Goal: Task Accomplishment & Management: Use online tool/utility

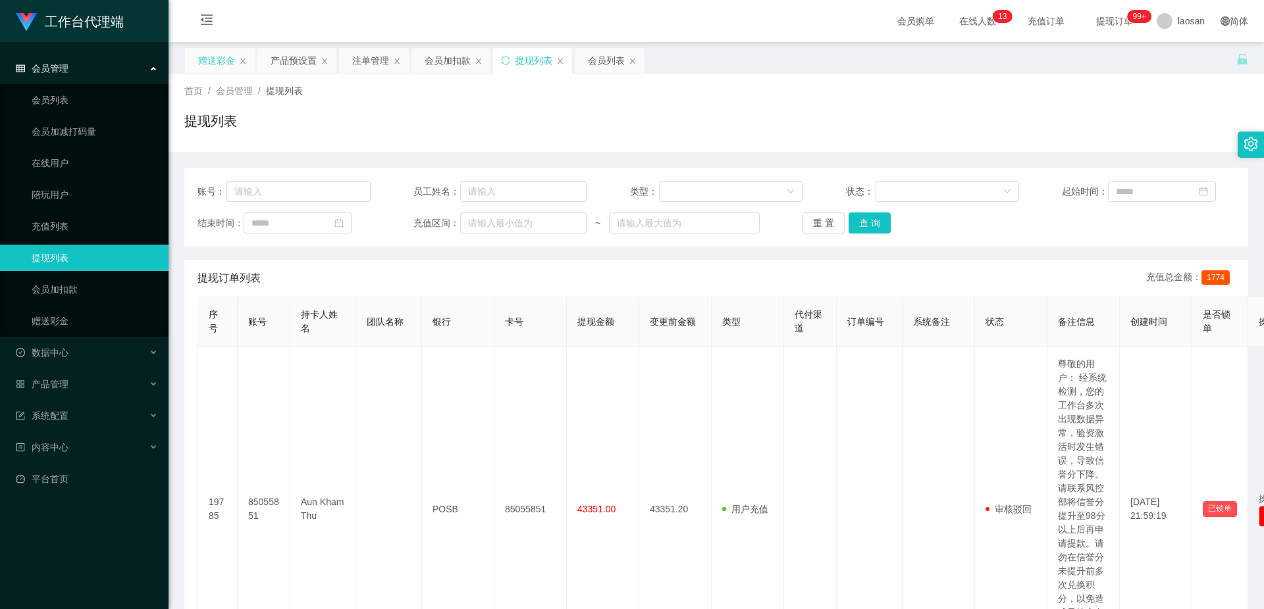
click at [215, 66] on div "赠送彩金" at bounding box center [216, 60] width 37 height 25
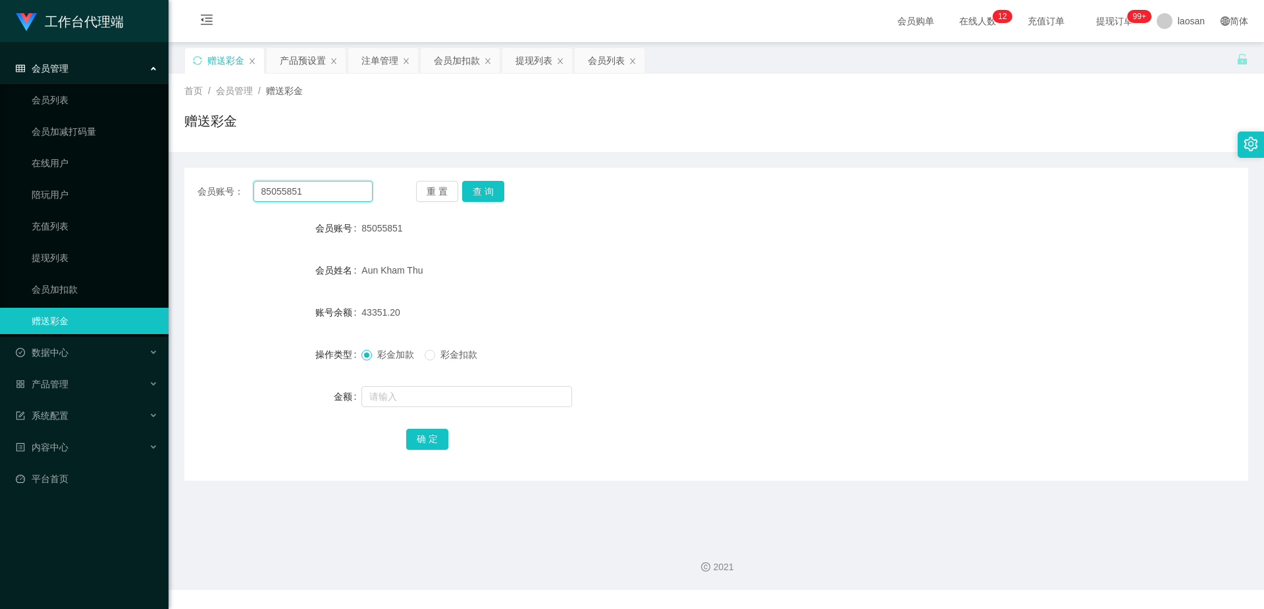
drag, startPoint x: 316, startPoint y: 192, endPoint x: 223, endPoint y: 190, distance: 92.8
click at [223, 190] on div "会员账号： 85055851" at bounding box center [284, 191] width 175 height 21
paste input "9859382"
type input "98593821"
click at [480, 197] on button "查 询" at bounding box center [483, 191] width 42 height 21
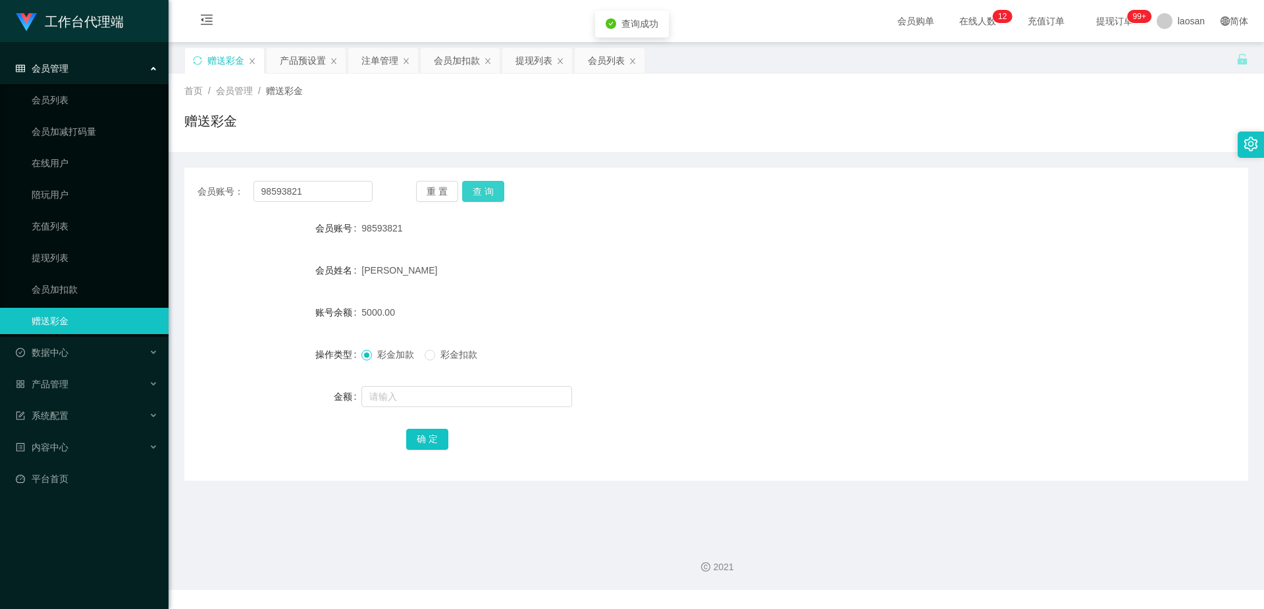
click at [482, 195] on button "查 询" at bounding box center [483, 191] width 42 height 21
click at [482, 195] on button "查 询" at bounding box center [490, 191] width 57 height 21
click at [685, 281] on div "[PERSON_NAME]" at bounding box center [671, 270] width 621 height 26
click at [323, 62] on div "产品预设置" at bounding box center [303, 60] width 46 height 25
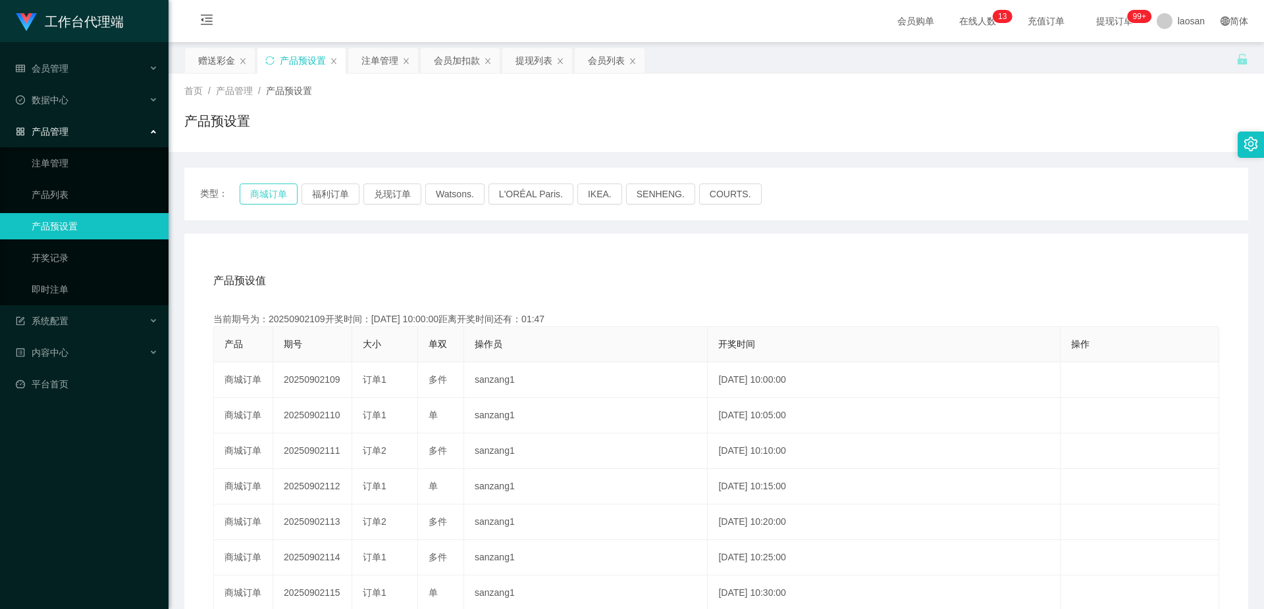
click at [270, 192] on button "商城订单" at bounding box center [269, 194] width 58 height 21
click at [388, 61] on div "注单管理" at bounding box center [379, 60] width 37 height 25
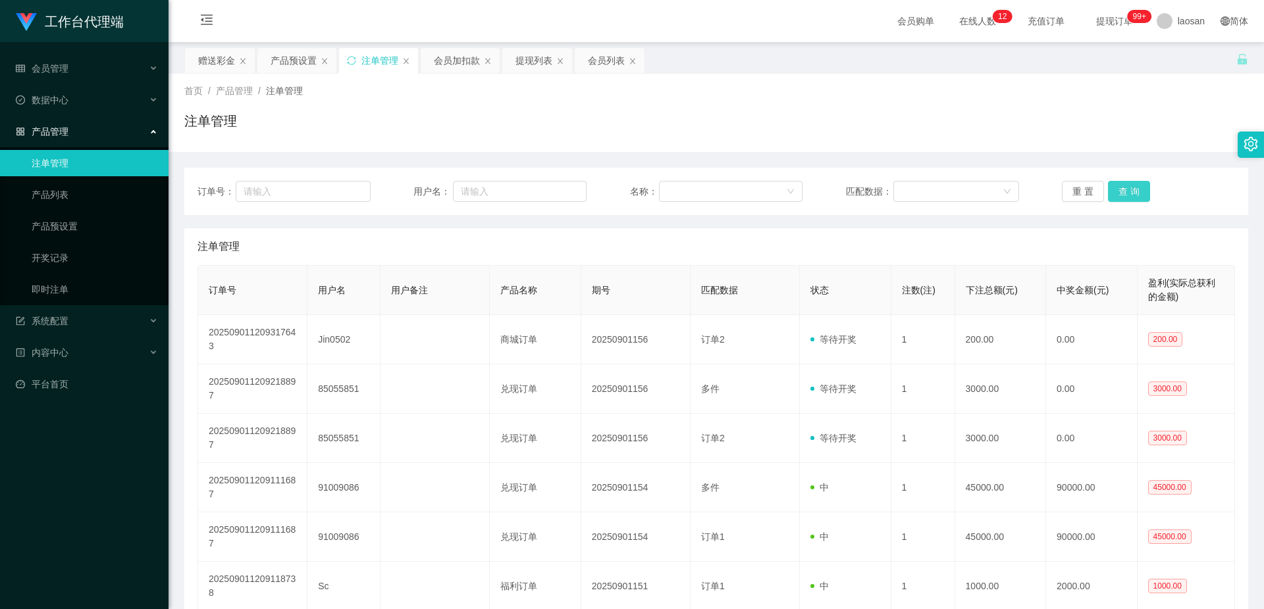
click at [1118, 190] on button "查 询" at bounding box center [1129, 191] width 42 height 21
click at [1118, 190] on button "查 询" at bounding box center [1136, 191] width 57 height 21
click at [1118, 190] on div "重 置 查 询" at bounding box center [1148, 191] width 173 height 21
click at [1118, 190] on button "查 询" at bounding box center [1129, 191] width 42 height 21
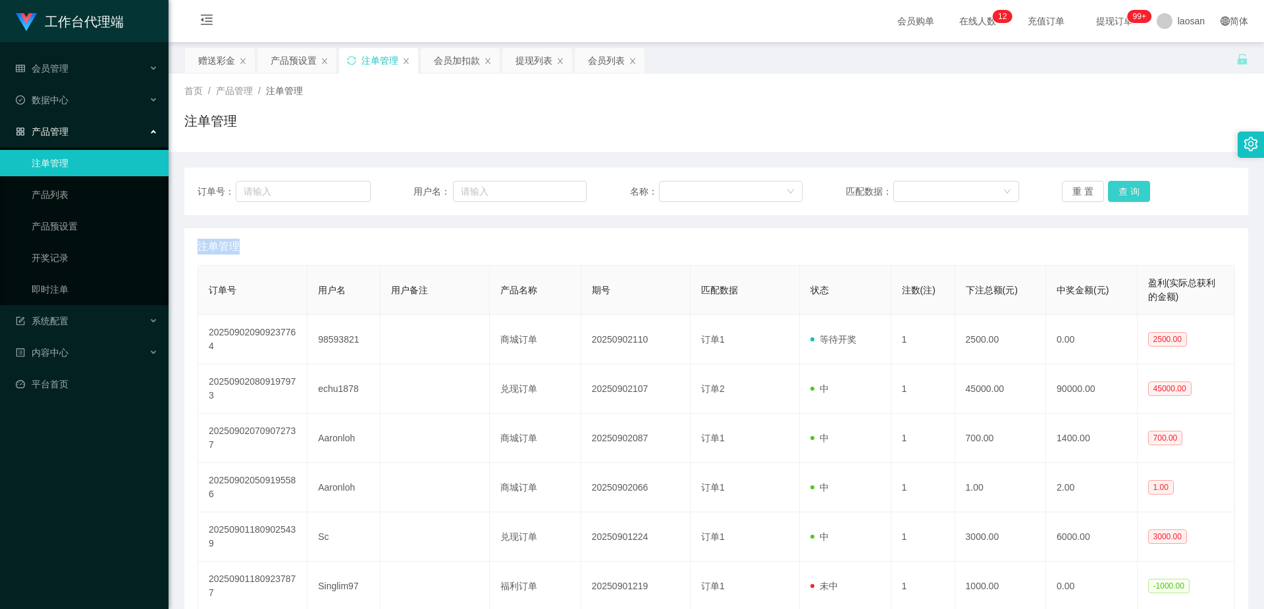
click at [1118, 190] on div "重 置 查 询" at bounding box center [1148, 191] width 173 height 21
click at [1118, 190] on button "查 询" at bounding box center [1129, 191] width 42 height 21
click at [1118, 190] on button "查 询" at bounding box center [1136, 191] width 57 height 21
click at [1131, 189] on button "查 询" at bounding box center [1129, 191] width 42 height 21
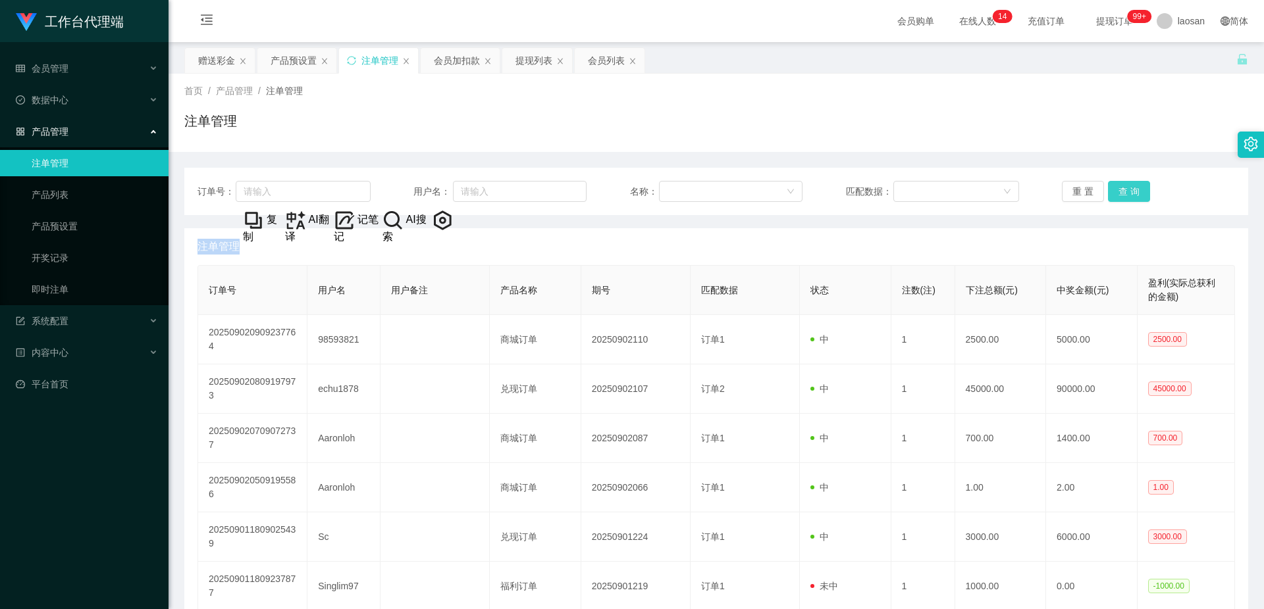
click at [1131, 189] on button "查 询" at bounding box center [1129, 191] width 42 height 21
click at [1131, 189] on button "查 询" at bounding box center [1136, 191] width 57 height 21
click at [1131, 189] on div "重 置 查 询" at bounding box center [1148, 191] width 173 height 21
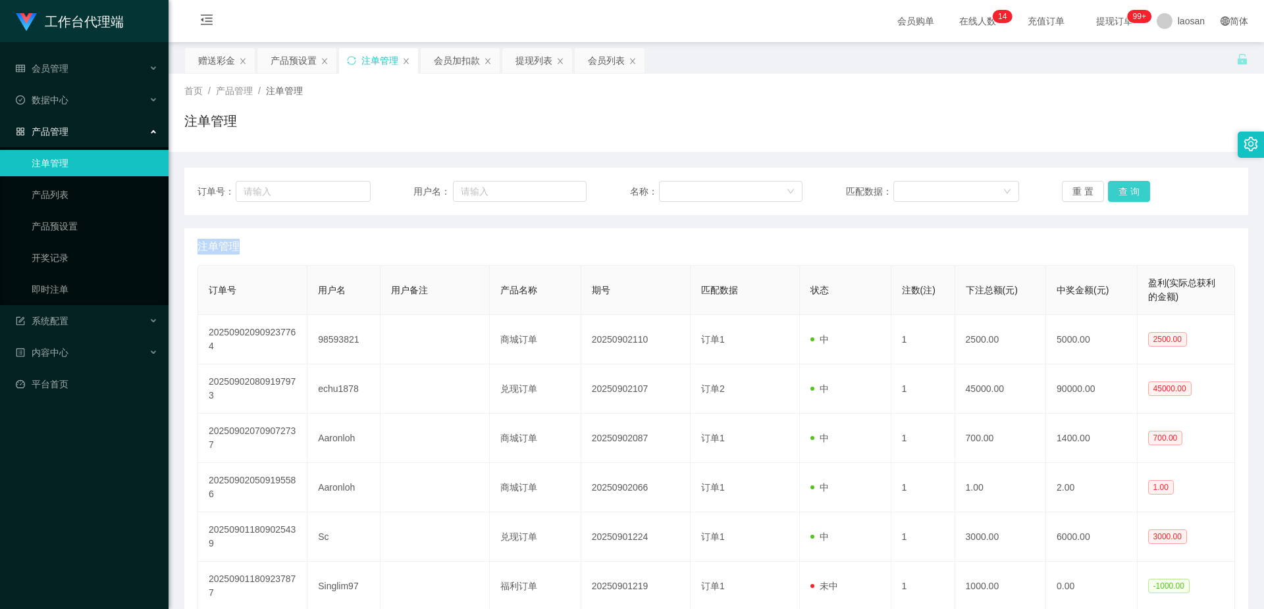
click at [1131, 189] on button "查 询" at bounding box center [1129, 191] width 42 height 21
